Goal: Use online tool/utility: Utilize a website feature to perform a specific function

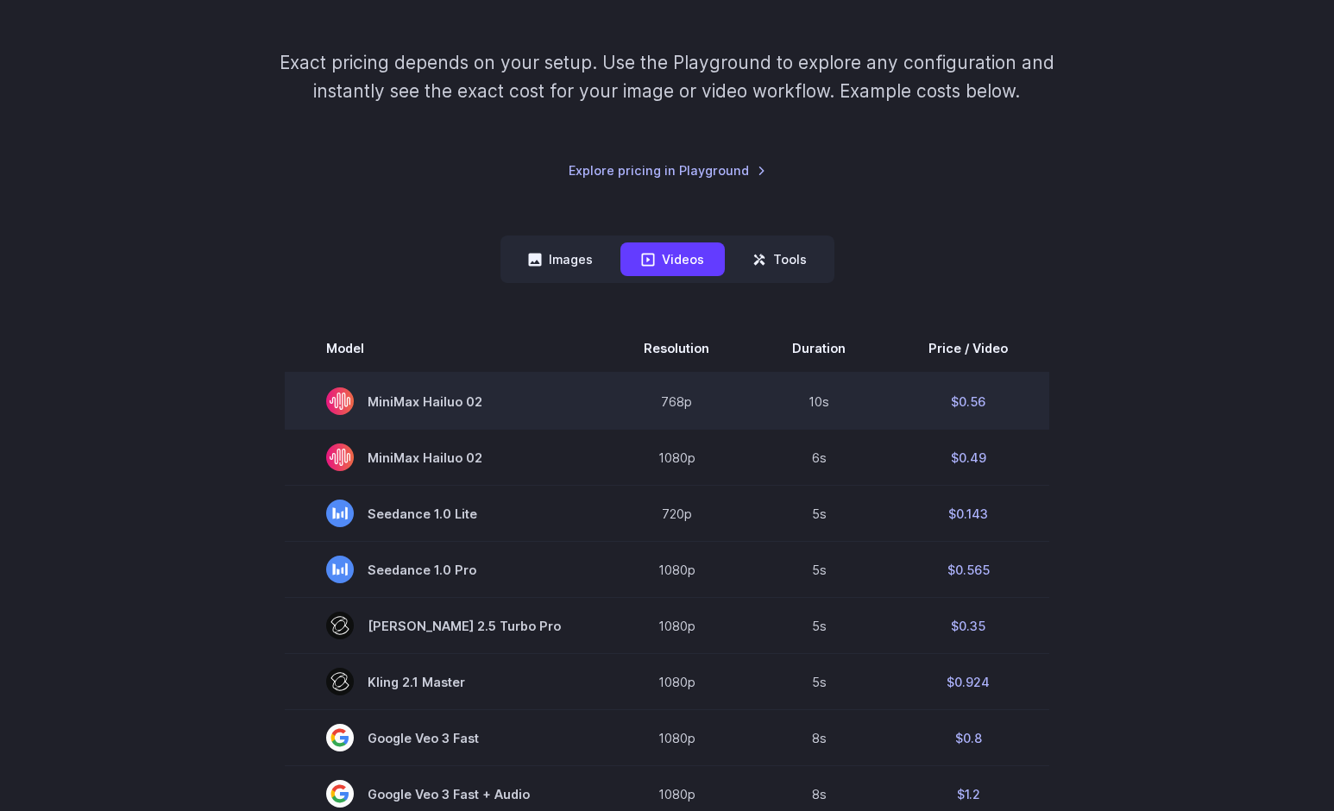
scroll to position [233, 0]
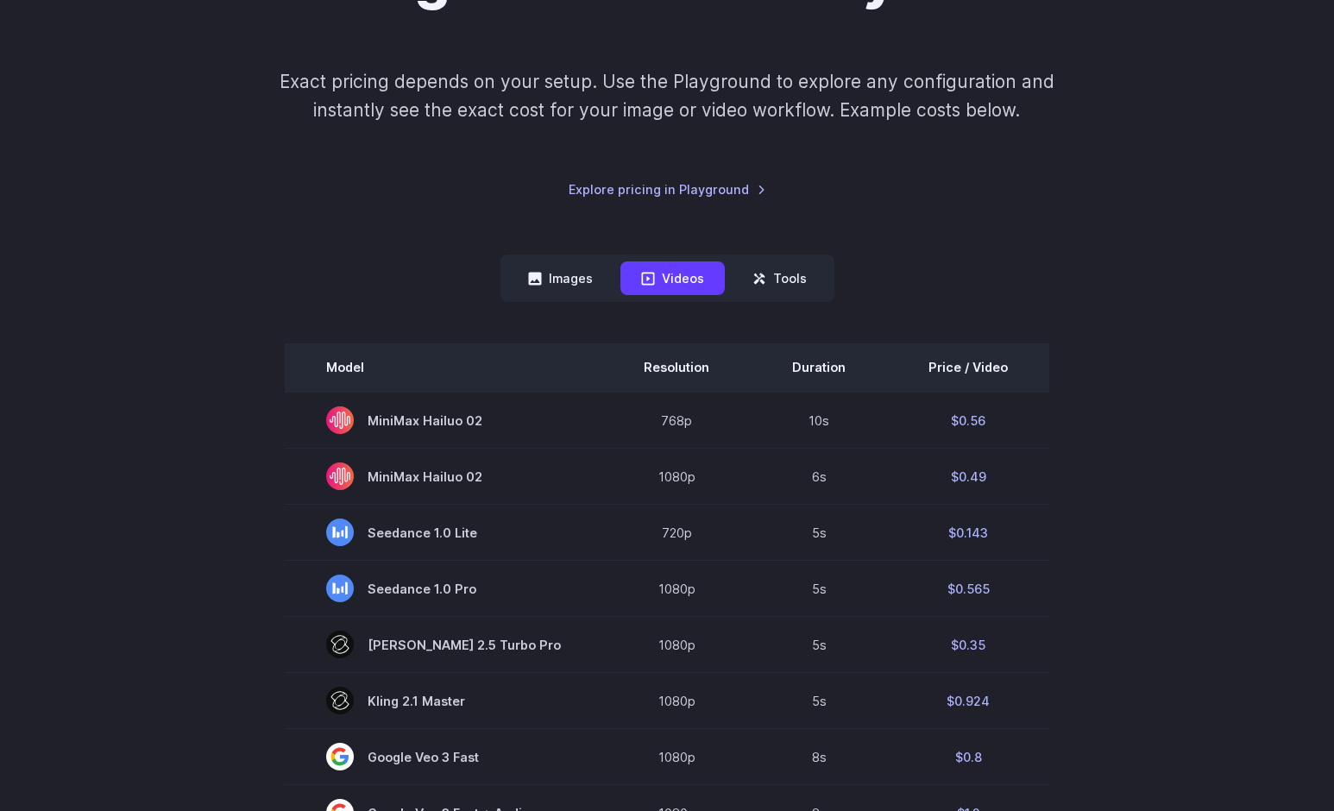
click at [967, 359] on th "Price / Video" at bounding box center [968, 367] width 162 height 48
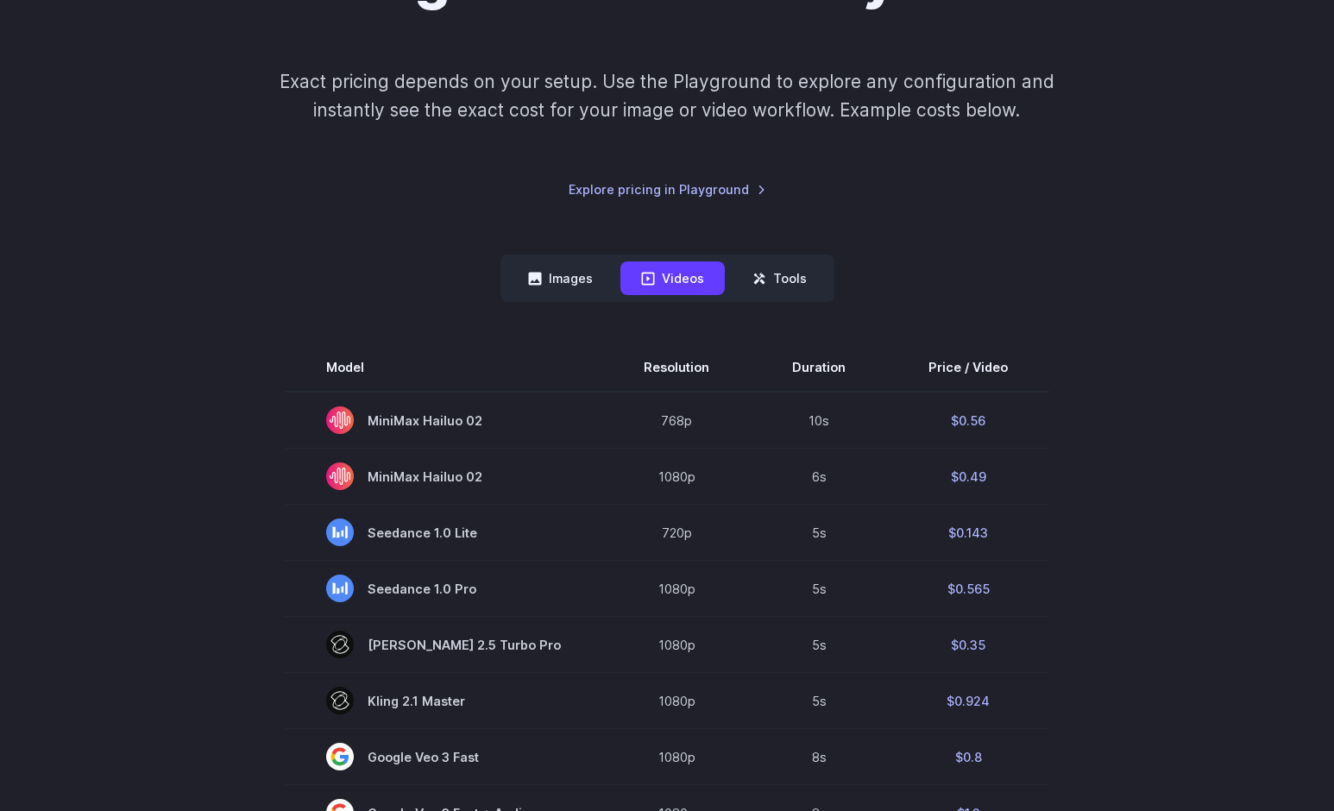
click at [591, 282] on button "Images" at bounding box center [560, 278] width 106 height 34
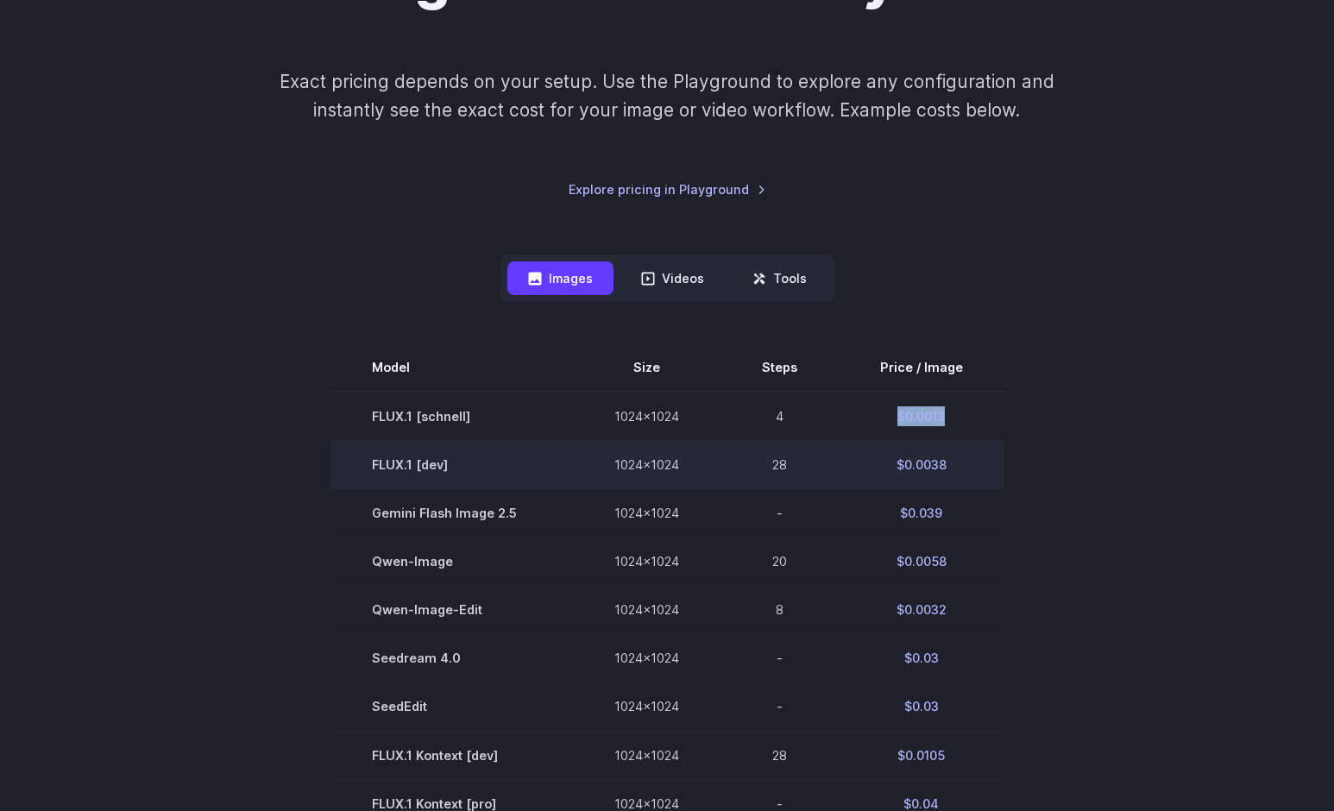
drag, startPoint x: 951, startPoint y: 416, endPoint x: 873, endPoint y: 450, distance: 85.0
click at [883, 417] on td "$0.0013" at bounding box center [922, 416] width 166 height 49
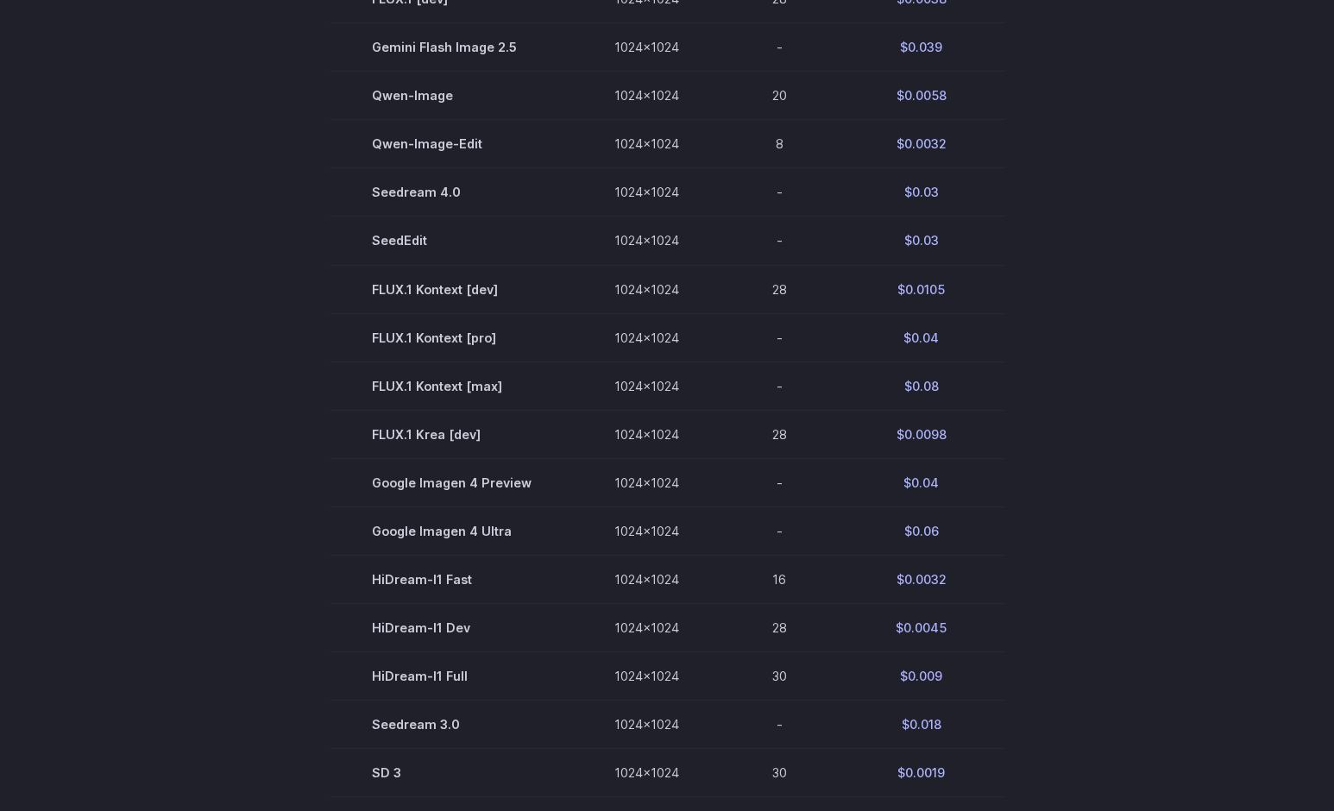
scroll to position [968, 0]
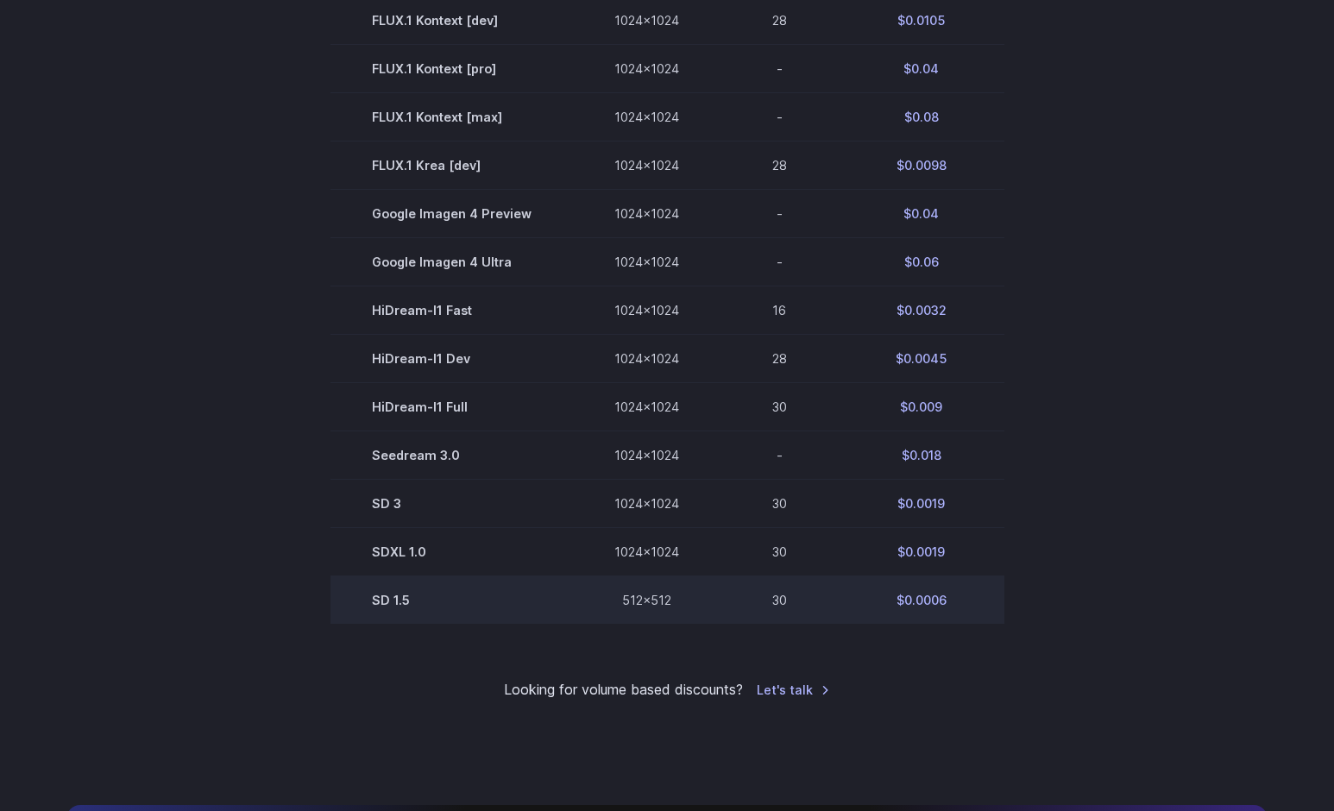
click at [946, 610] on td "$0.0006" at bounding box center [922, 600] width 166 height 48
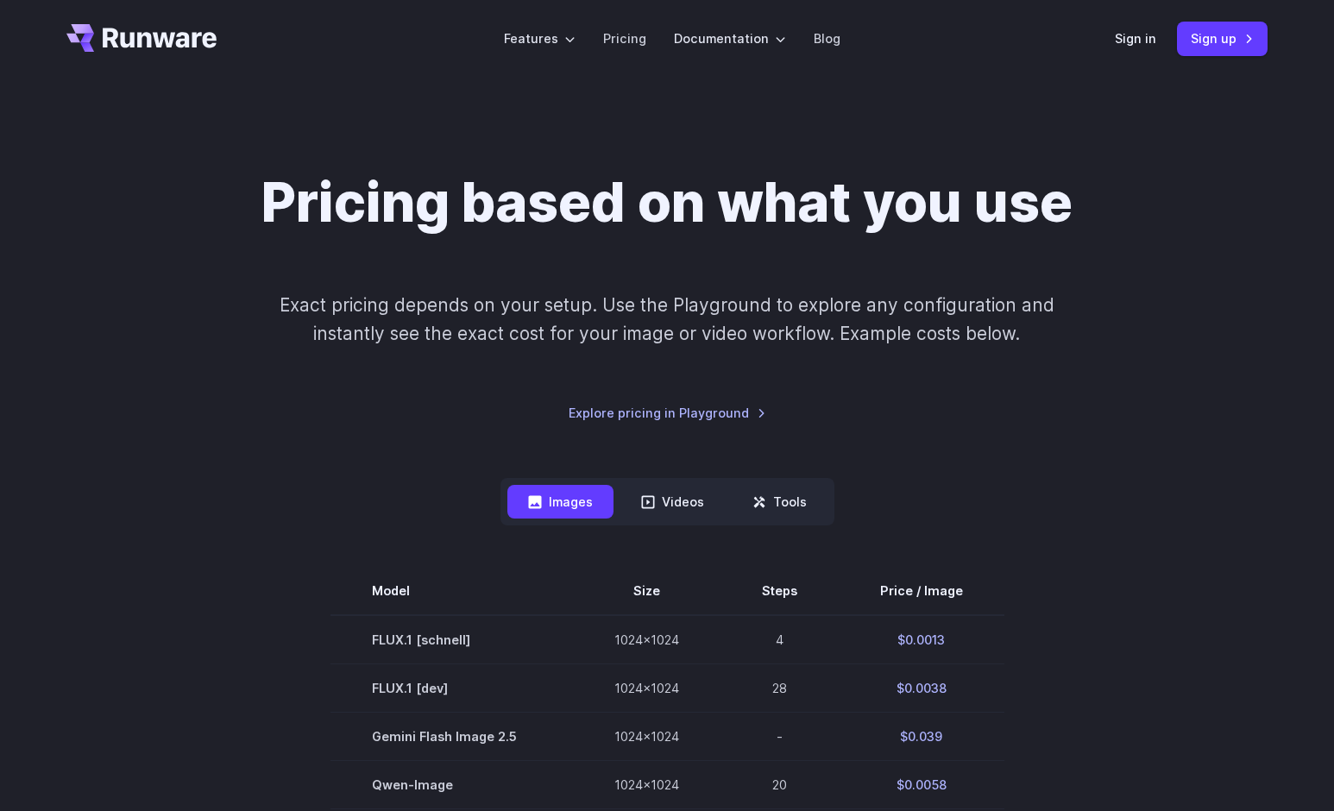
scroll to position [0, 0]
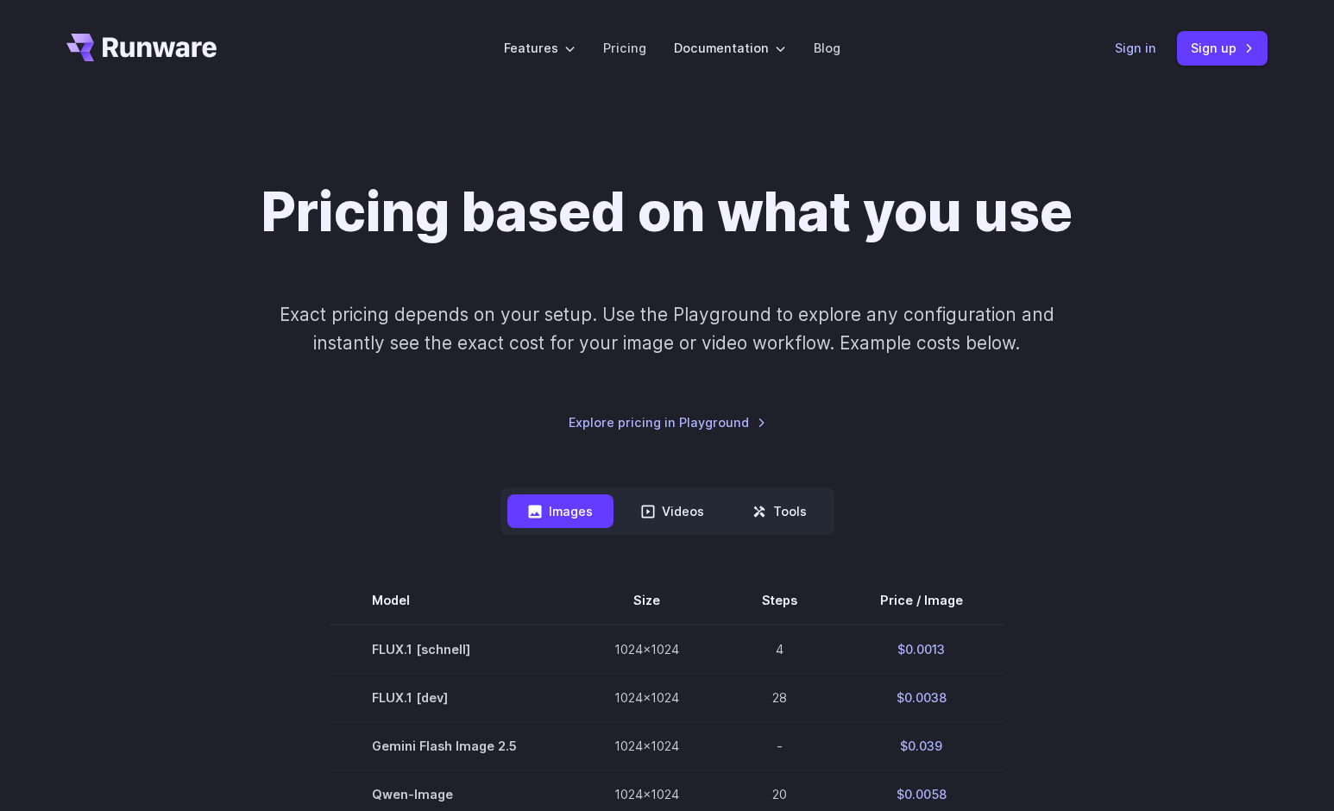
click at [1139, 50] on link "Sign in" at bounding box center [1135, 48] width 41 height 20
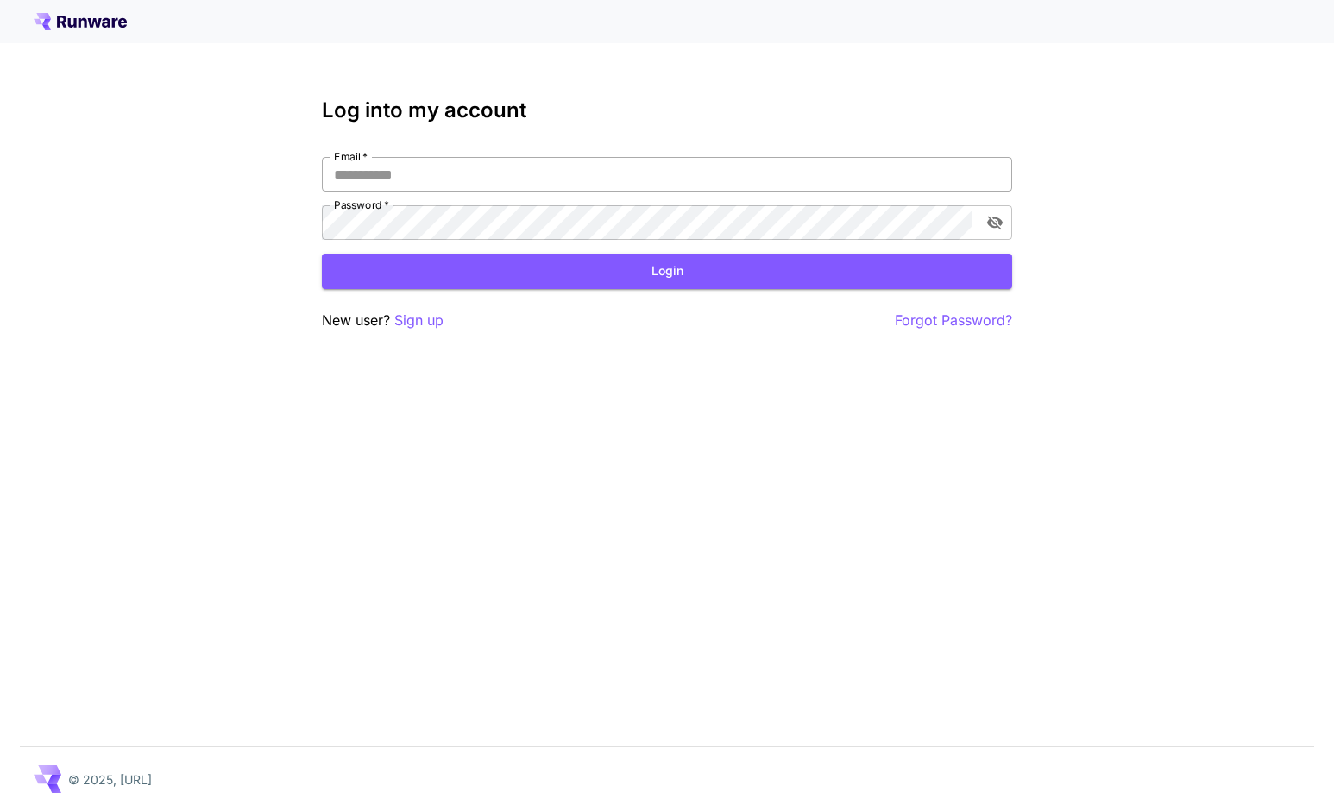
click at [602, 185] on input "Email   *" at bounding box center [667, 174] width 690 height 35
type input "**********"
click button "Login" at bounding box center [667, 271] width 690 height 35
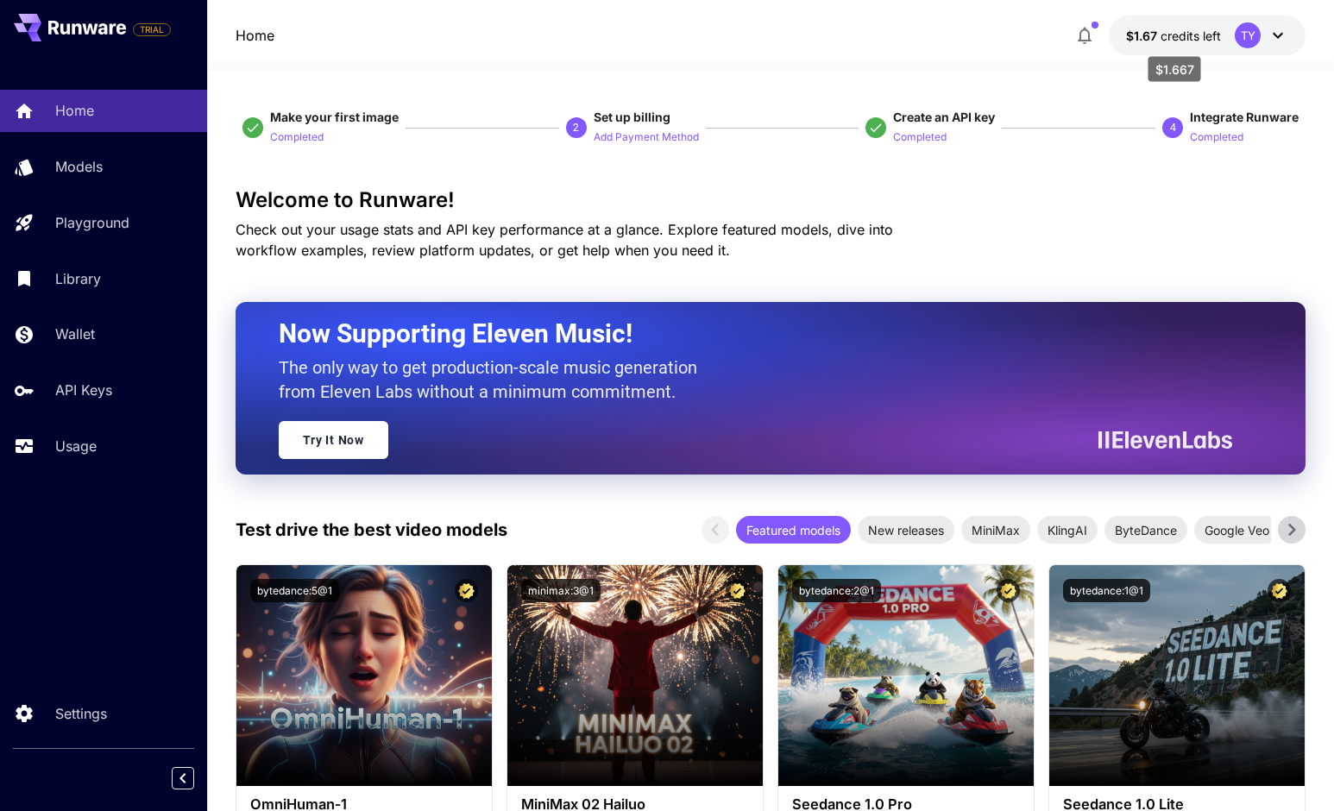
click at [1180, 34] on span "credits left" at bounding box center [1190, 35] width 60 height 15
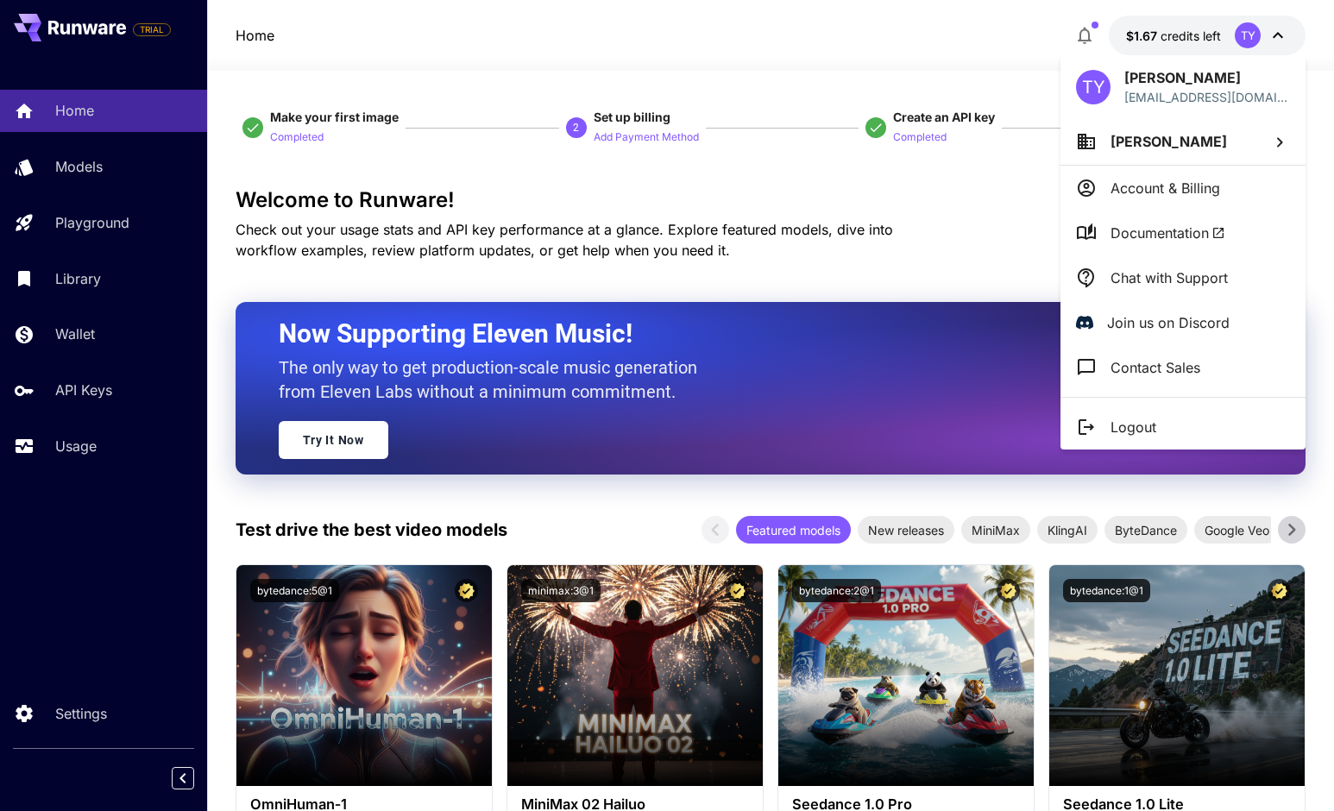
click at [889, 72] on div at bounding box center [667, 405] width 1334 height 811
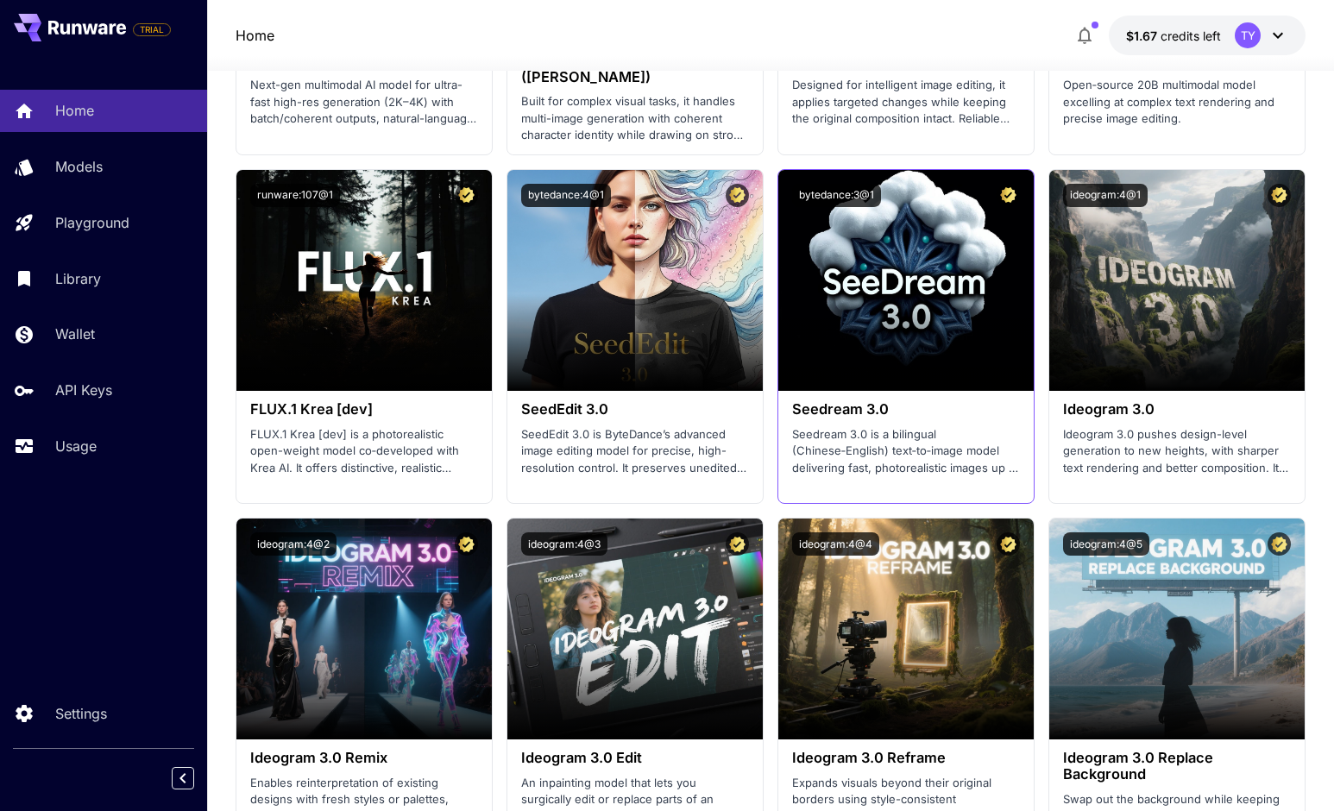
scroll to position [2801, 0]
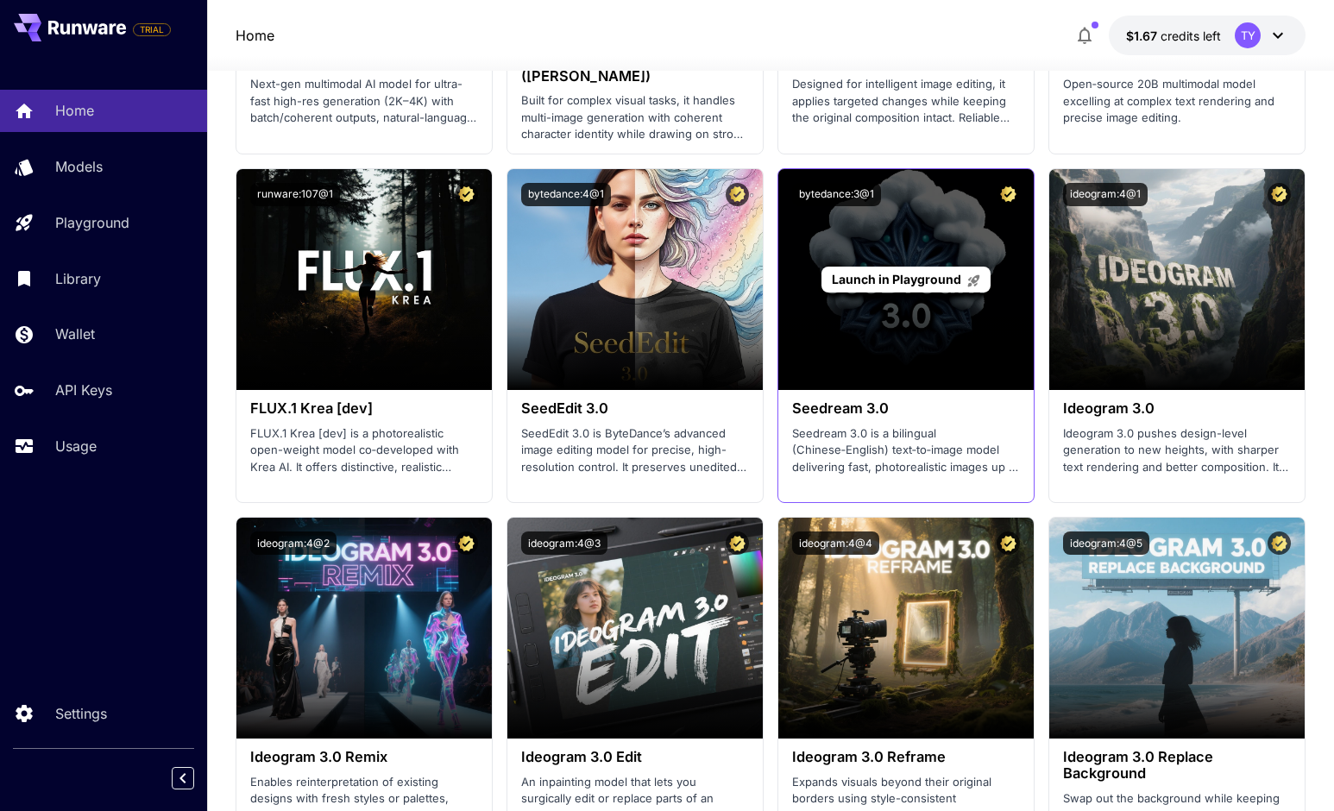
click at [881, 277] on span "Launch in Playground" at bounding box center [896, 279] width 129 height 15
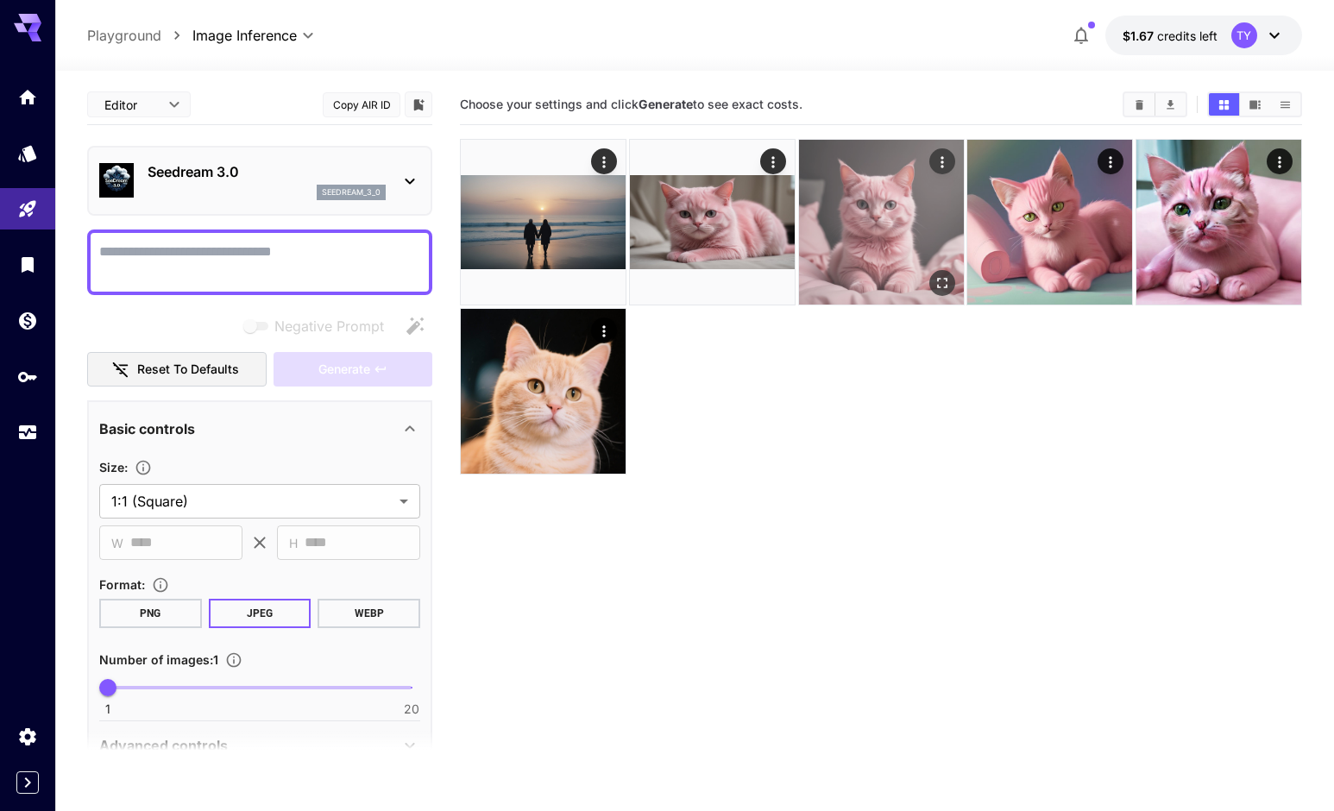
click at [881, 189] on img at bounding box center [881, 222] width 165 height 165
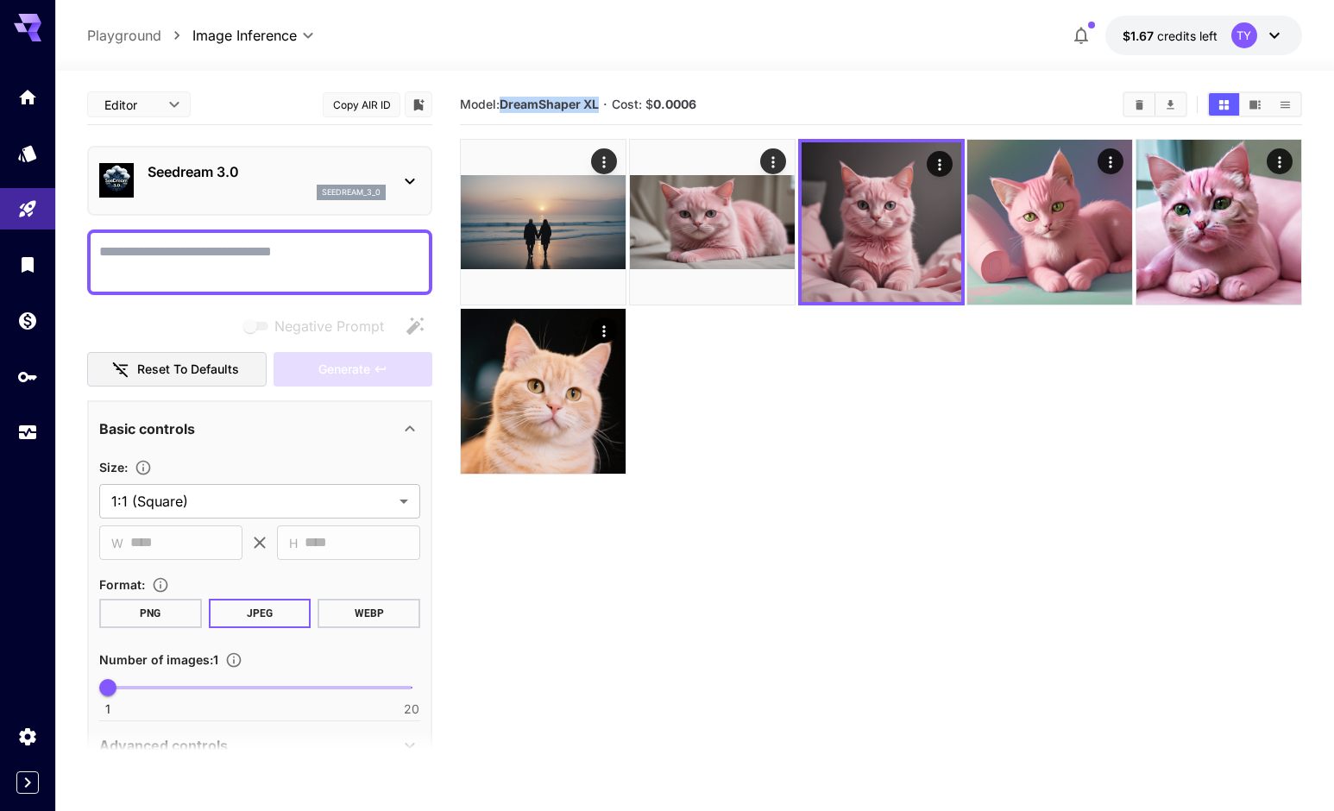
drag, startPoint x: 600, startPoint y: 105, endPoint x: 502, endPoint y: 106, distance: 98.4
click at [502, 106] on b "DreamShaper XL" at bounding box center [549, 104] width 99 height 15
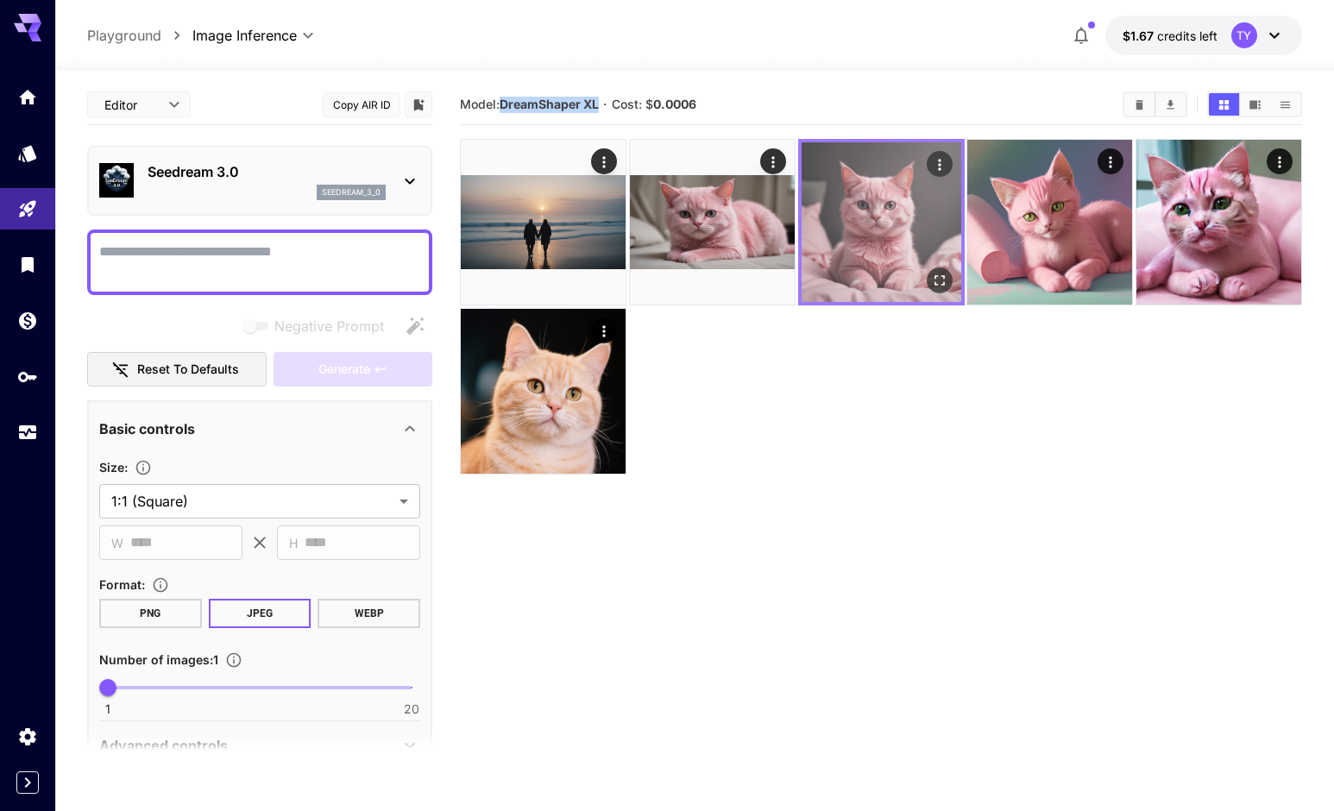
click at [869, 205] on img at bounding box center [881, 222] width 160 height 160
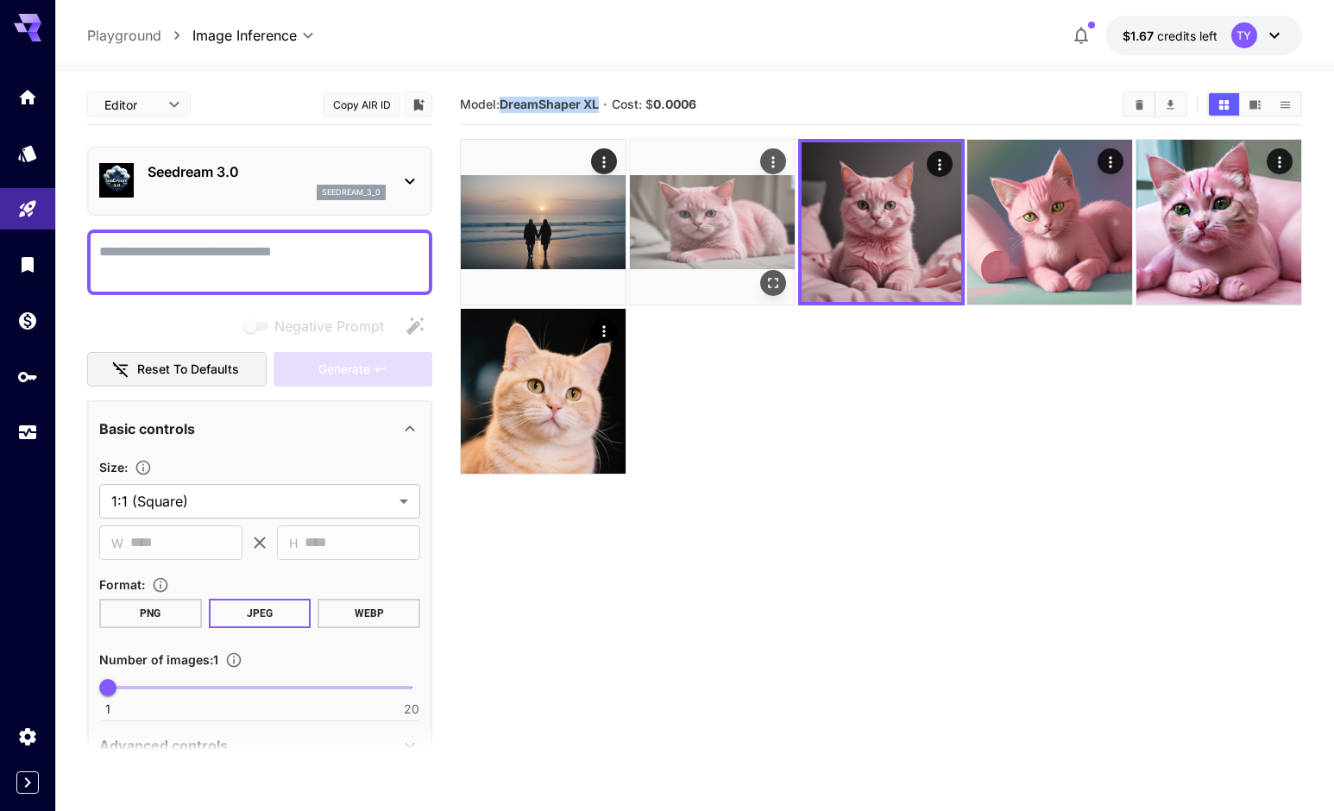
click at [713, 218] on img at bounding box center [712, 222] width 165 height 165
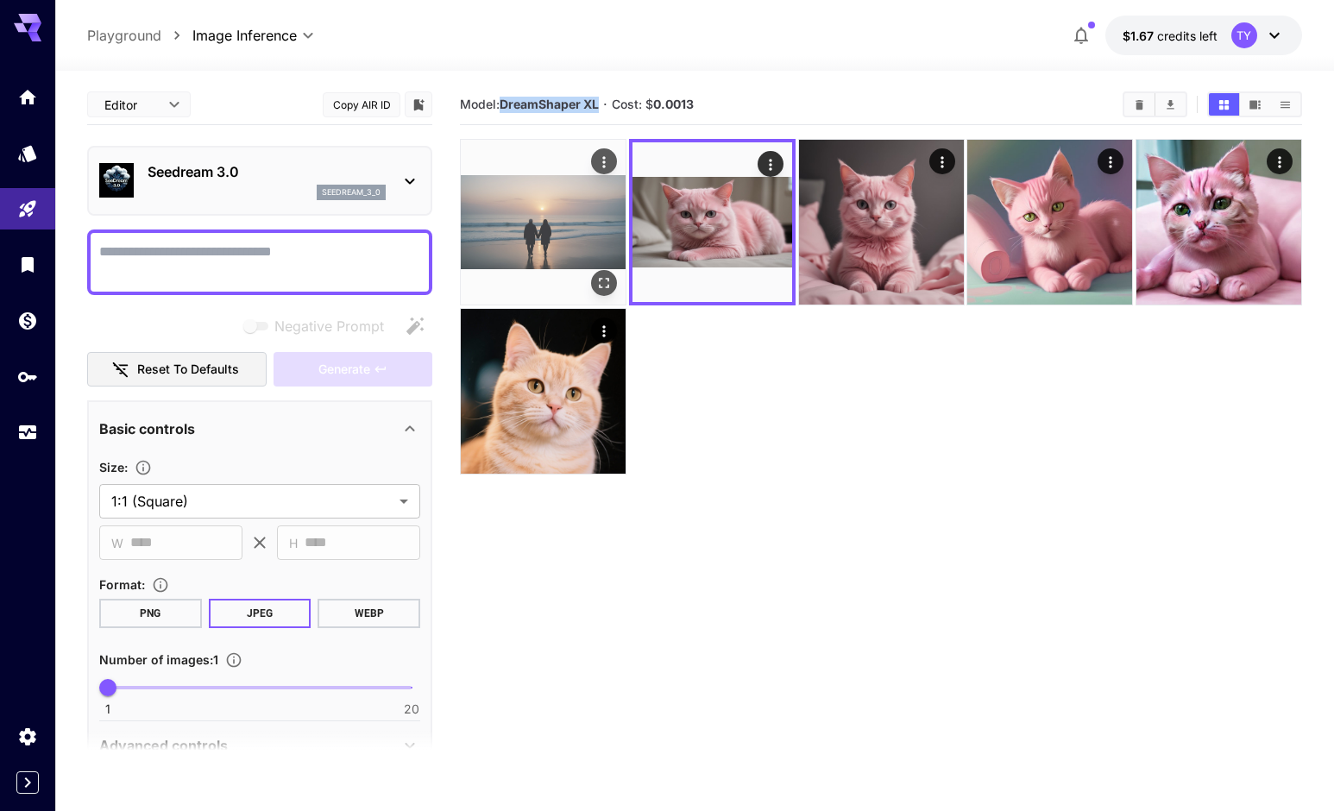
click at [532, 217] on img at bounding box center [543, 222] width 165 height 165
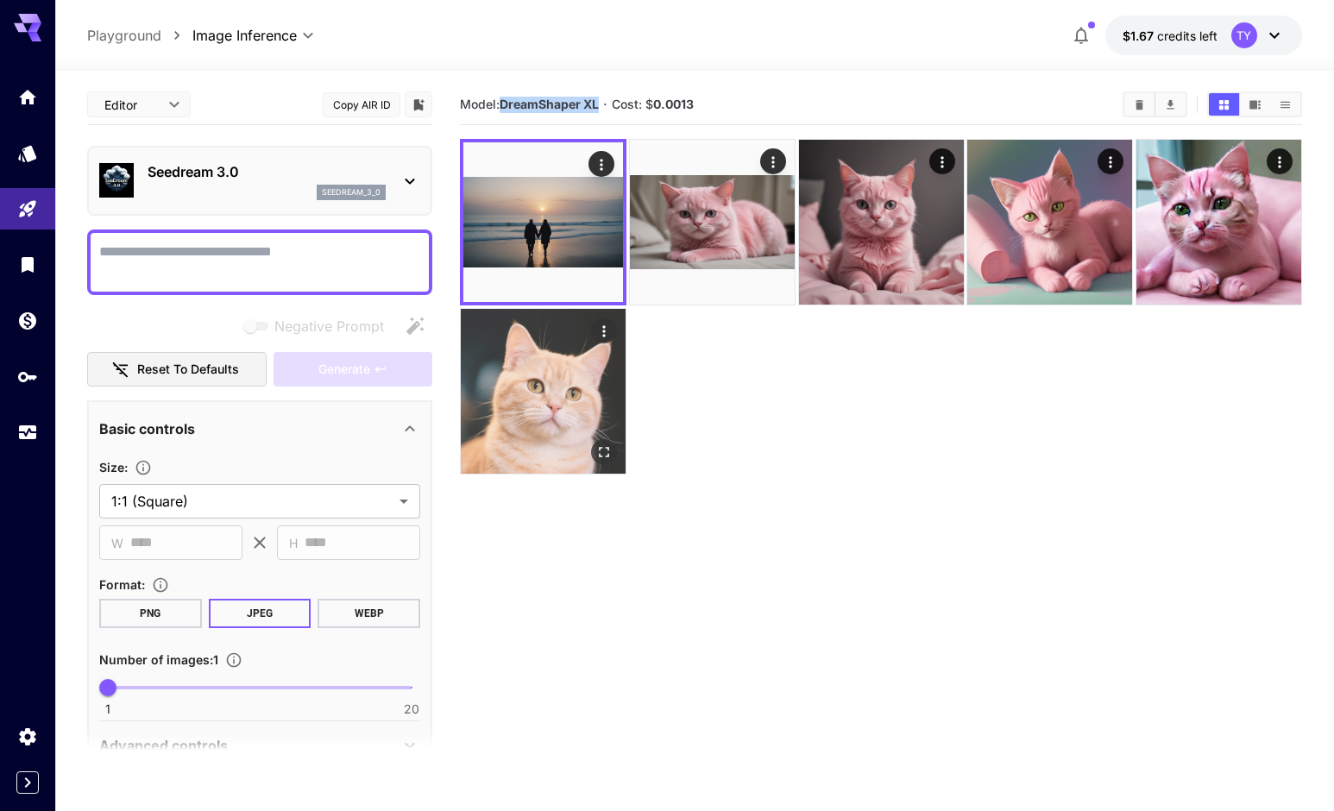
click at [559, 399] on img at bounding box center [543, 391] width 165 height 165
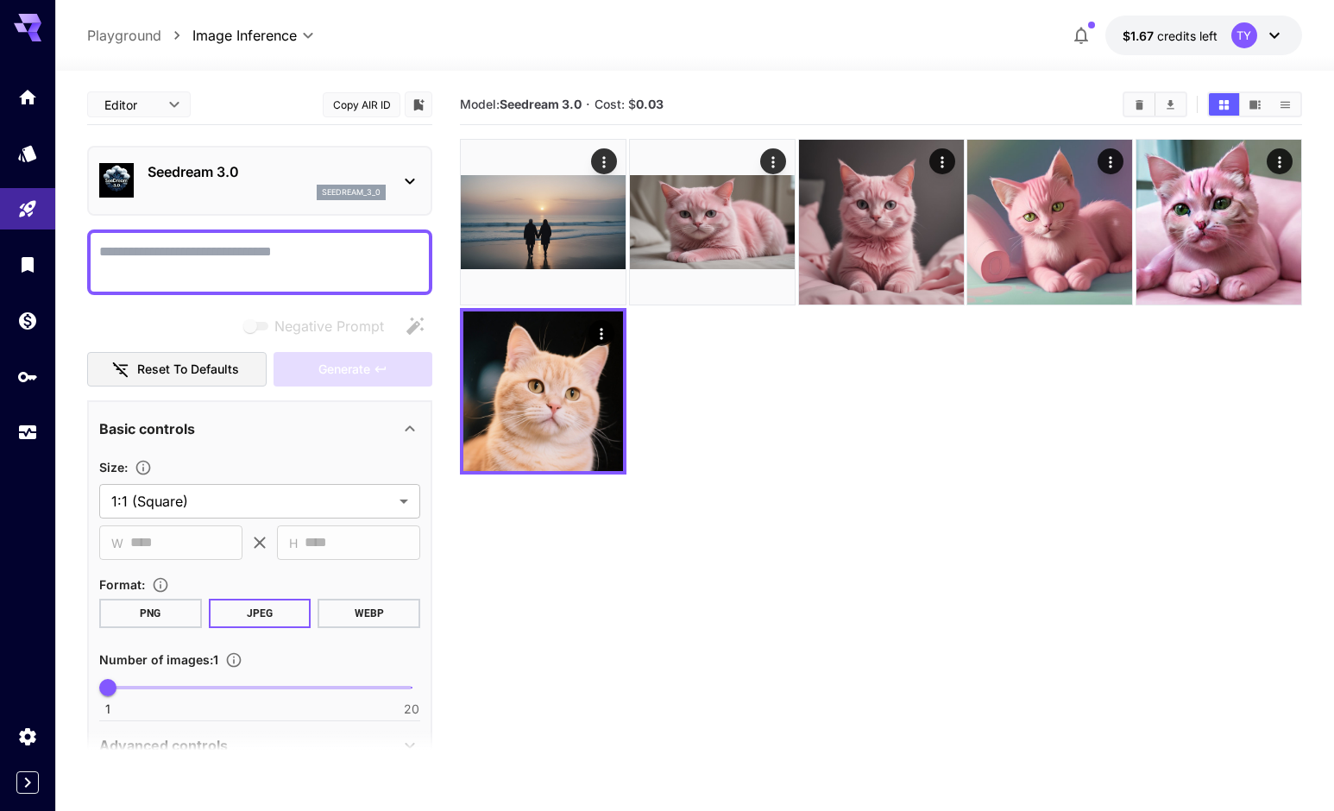
click at [845, 494] on section "Model: Seedream 3.0 · Cost: $ 0.03" at bounding box center [881, 490] width 842 height 811
click at [136, 29] on p "Playground" at bounding box center [124, 35] width 74 height 21
